Goal: Navigation & Orientation: Find specific page/section

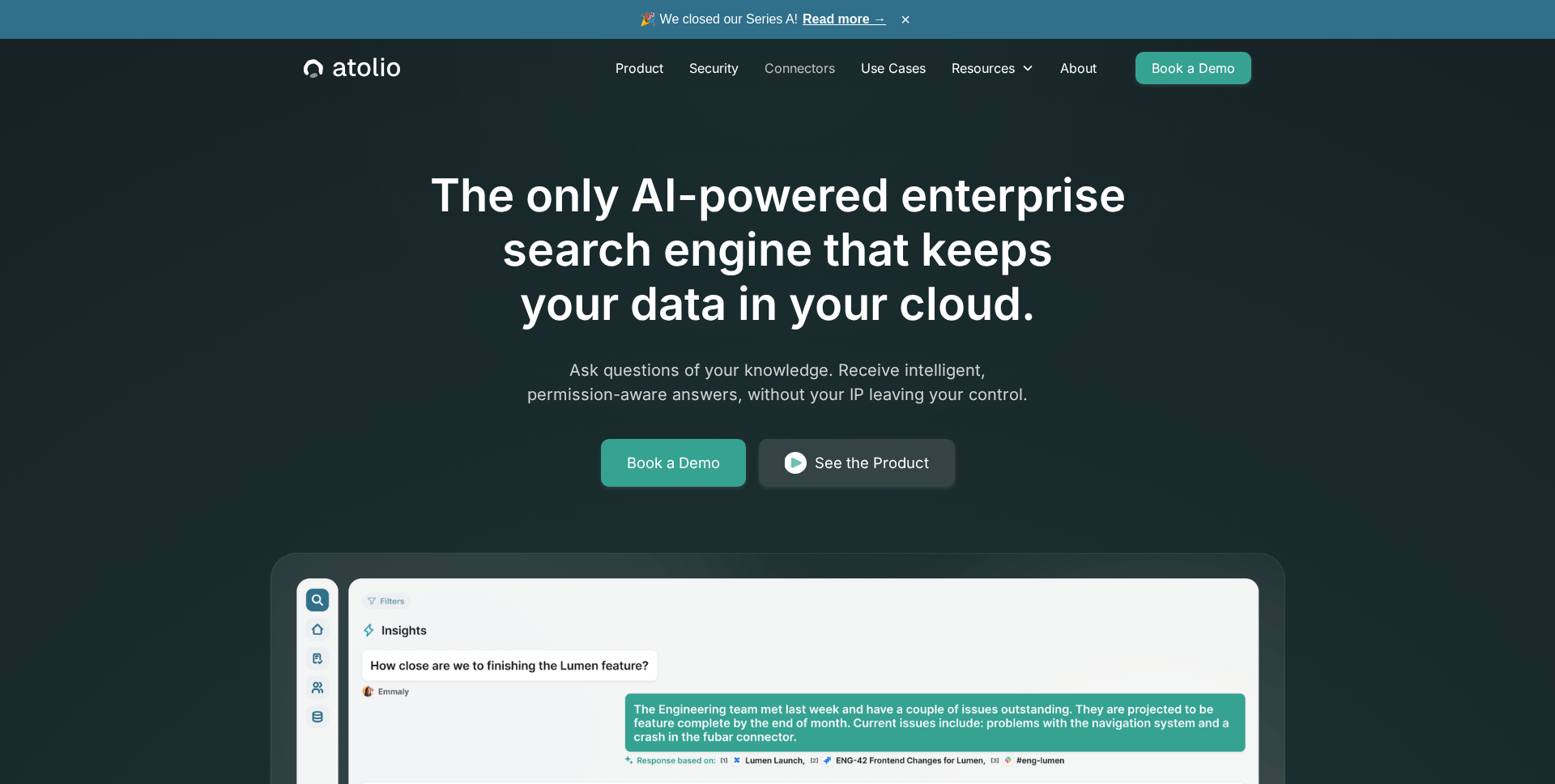
click at [827, 72] on link "Connectors" at bounding box center [800, 68] width 96 height 33
click at [818, 72] on link "Connectors" at bounding box center [800, 68] width 96 height 33
